Goal: Task Accomplishment & Management: Use online tool/utility

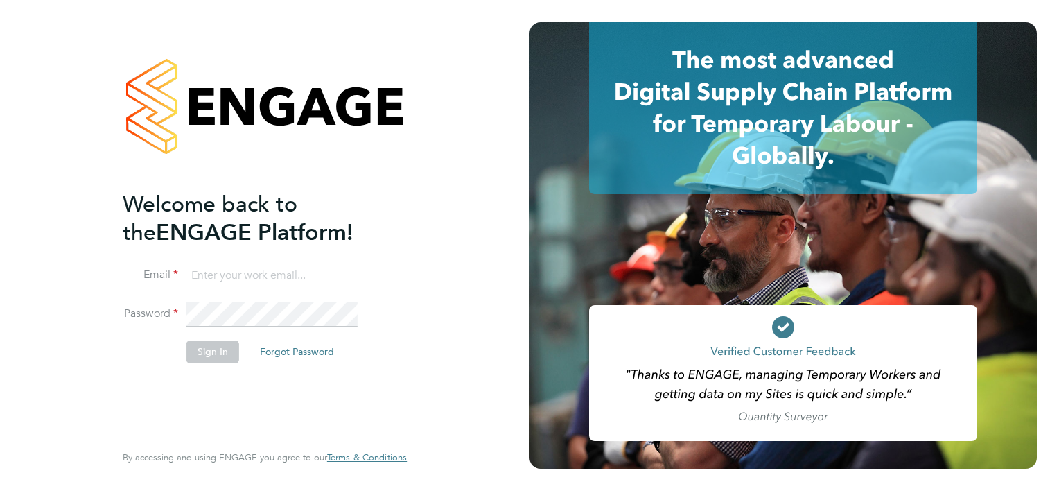
type input "[PERSON_NAME][EMAIL_ADDRESS][PERSON_NAME][DOMAIN_NAME]"
click at [219, 349] on button "Sign In" at bounding box center [212, 351] width 53 height 22
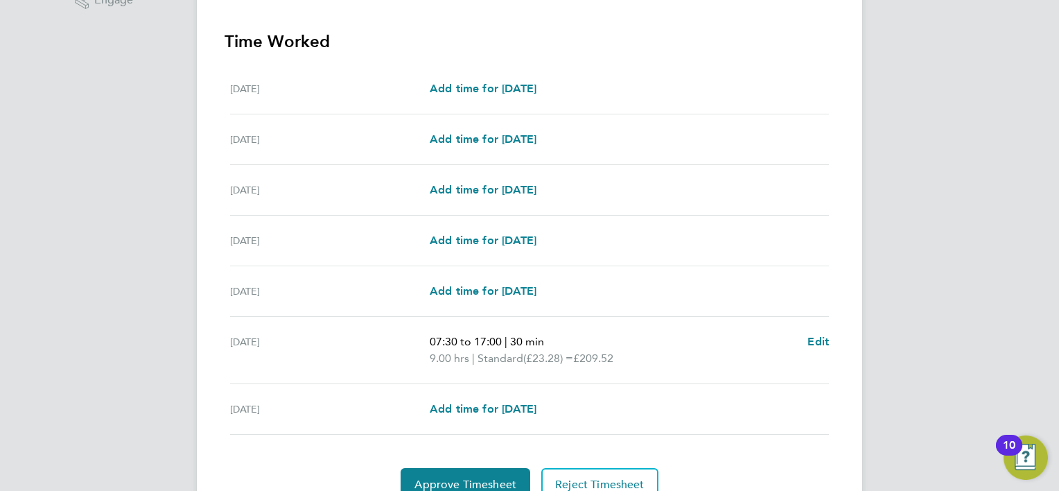
scroll to position [442, 0]
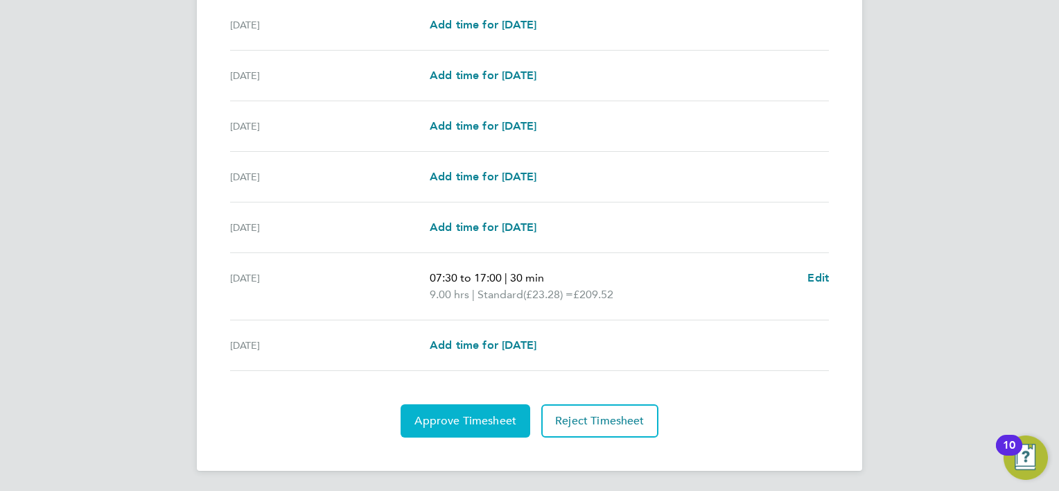
click at [461, 416] on span "Approve Timesheet" at bounding box center [465, 421] width 102 height 14
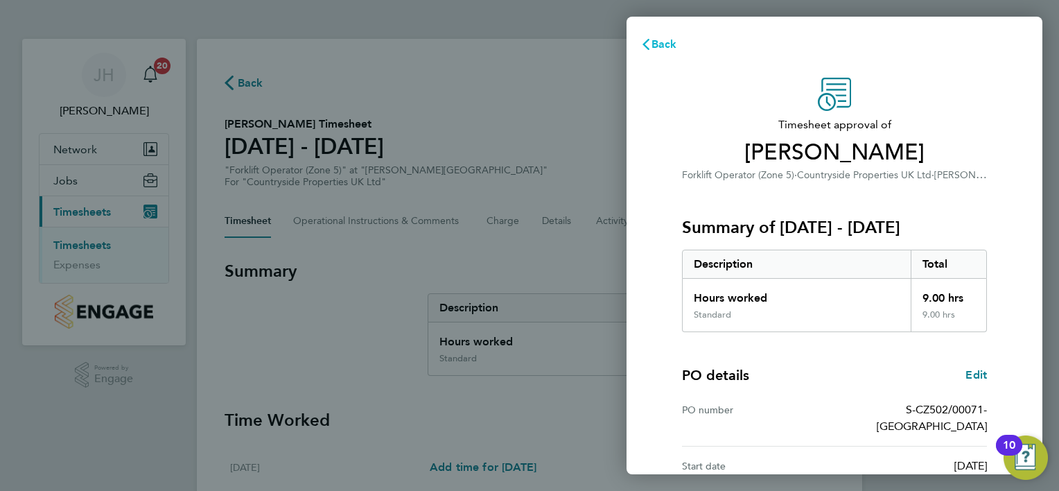
click at [661, 44] on span "Back" at bounding box center [665, 43] width 26 height 13
